Goal: Navigation & Orientation: Find specific page/section

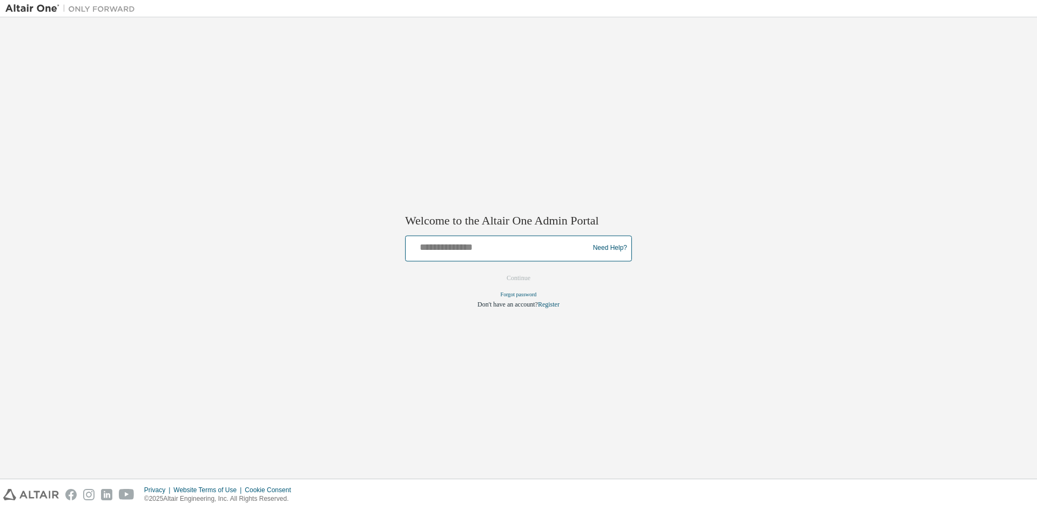
click at [463, 251] on input "text" at bounding box center [499, 246] width 178 height 16
type input "**********"
click at [520, 277] on button "Continue" at bounding box center [518, 278] width 46 height 16
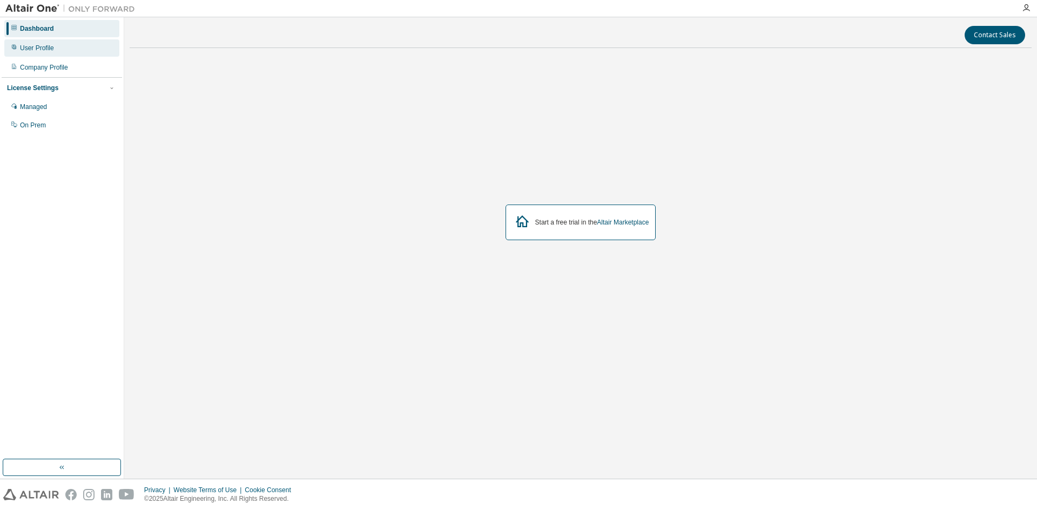
click at [56, 49] on div "User Profile" at bounding box center [61, 47] width 115 height 17
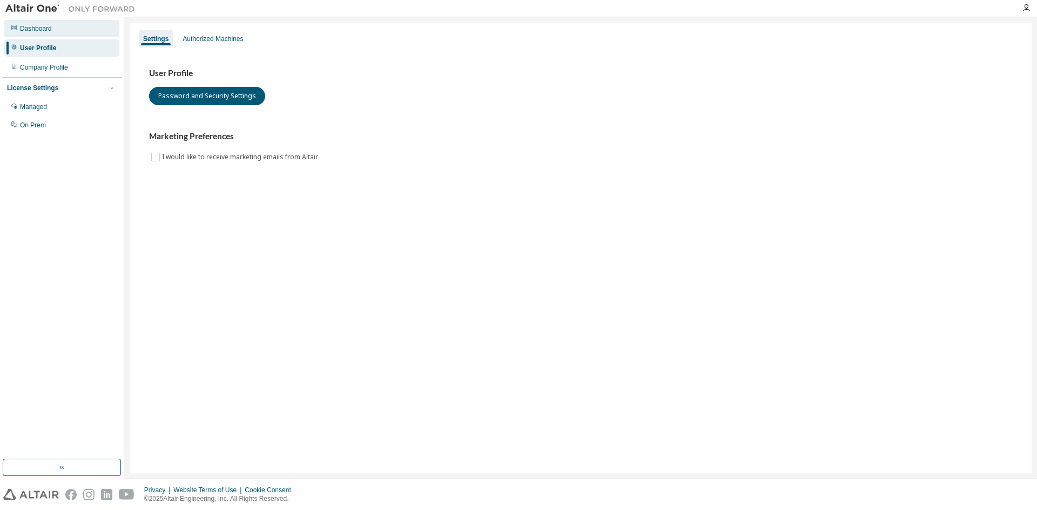
click at [45, 26] on div "Dashboard" at bounding box center [36, 28] width 32 height 9
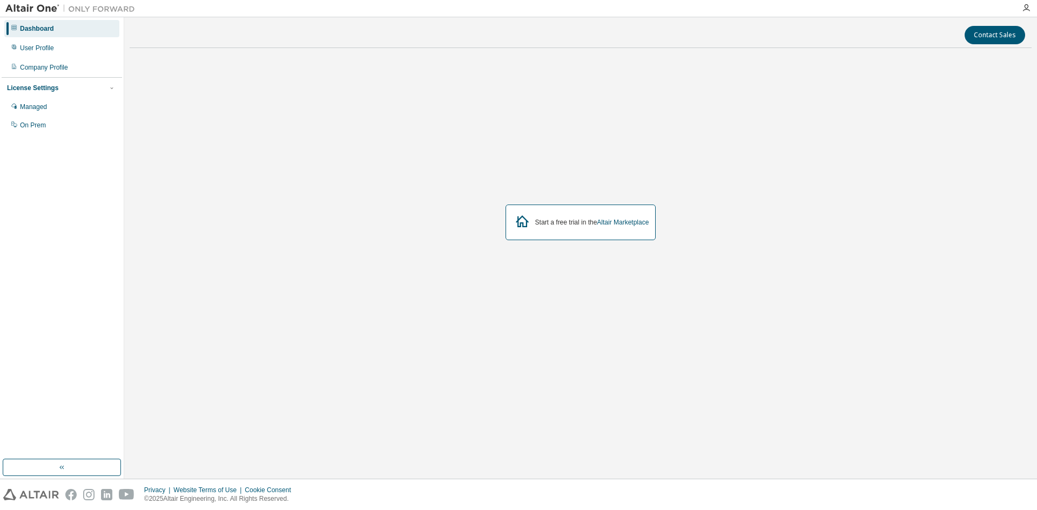
click at [28, 5] on img at bounding box center [72, 8] width 135 height 11
click at [12, 27] on icon at bounding box center [13, 27] width 5 height 5
click at [45, 29] on div "Dashboard" at bounding box center [37, 28] width 34 height 9
click at [1028, 8] on icon "button" at bounding box center [1026, 8] width 9 height 9
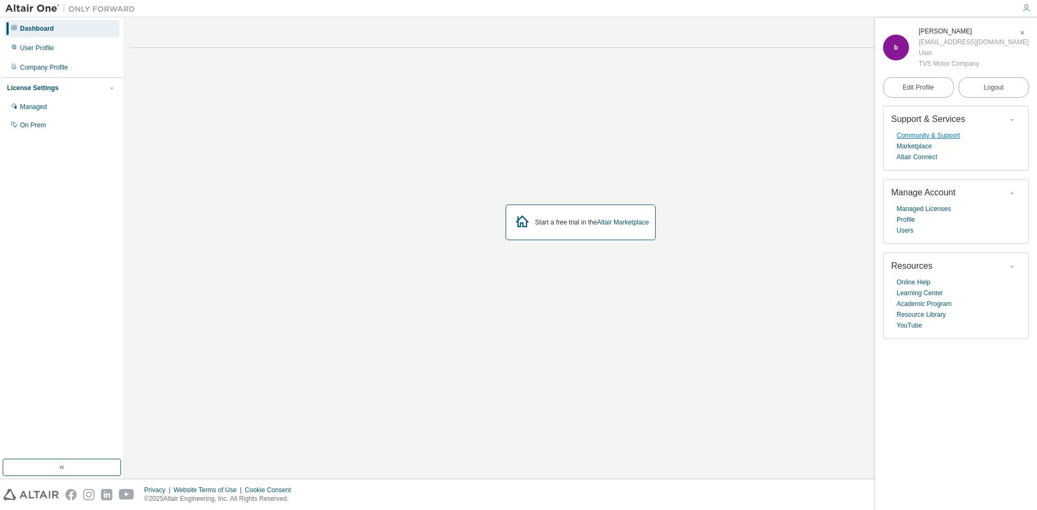
click at [952, 137] on link "Community & Support" at bounding box center [928, 135] width 63 height 11
